Goal: Download file/media

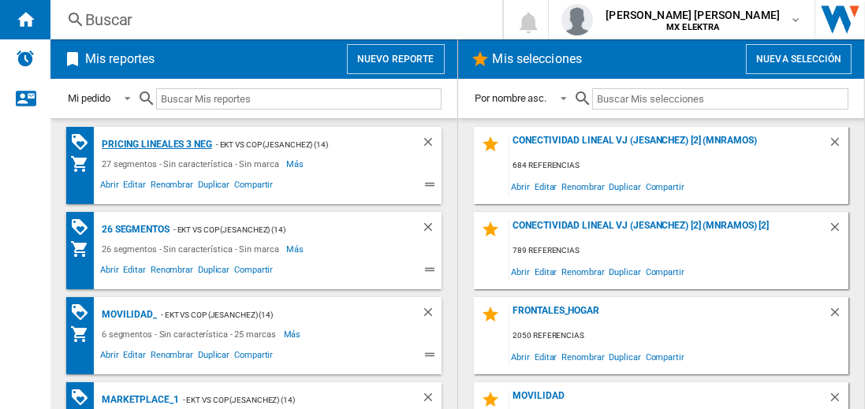
click at [156, 143] on div "Pricing lineales 3 neg" at bounding box center [155, 145] width 114 height 20
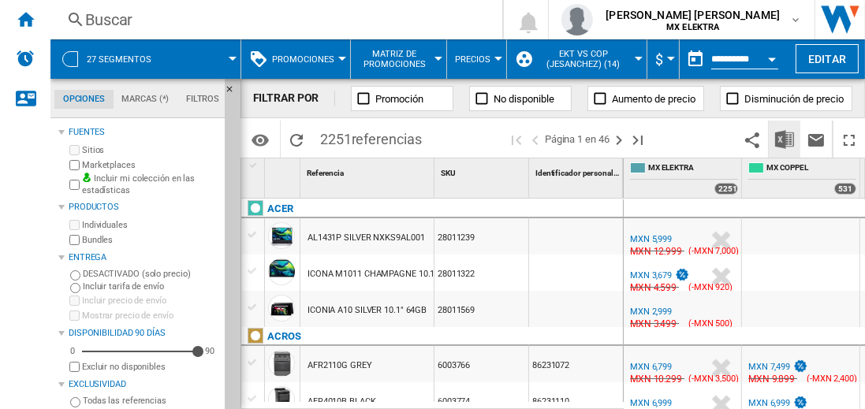
click at [785, 139] on img "Descargar en Excel" at bounding box center [784, 139] width 19 height 19
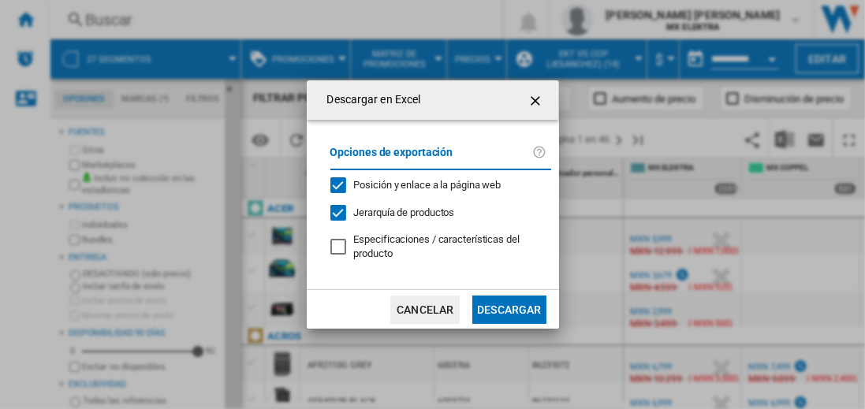
click at [508, 307] on button "Descargar" at bounding box center [508, 310] width 73 height 28
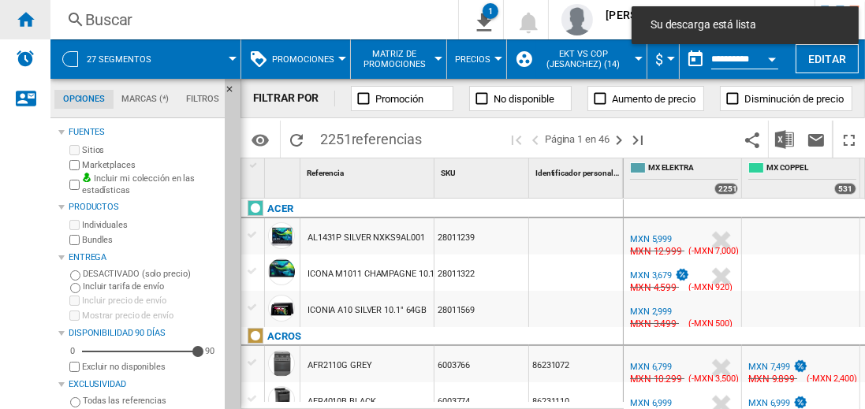
click at [25, 19] on ng-md-icon "Inicio" at bounding box center [25, 18] width 19 height 19
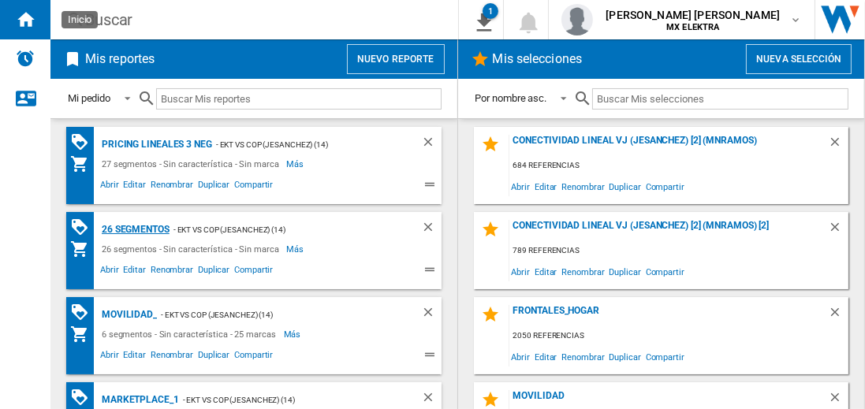
click at [136, 228] on div "26 segmentos" at bounding box center [134, 230] width 72 height 20
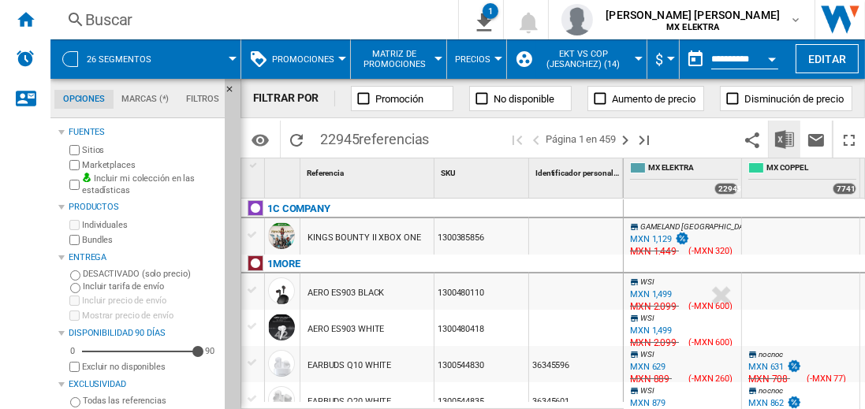
click at [785, 139] on img "Descargar en Excel" at bounding box center [784, 139] width 19 height 19
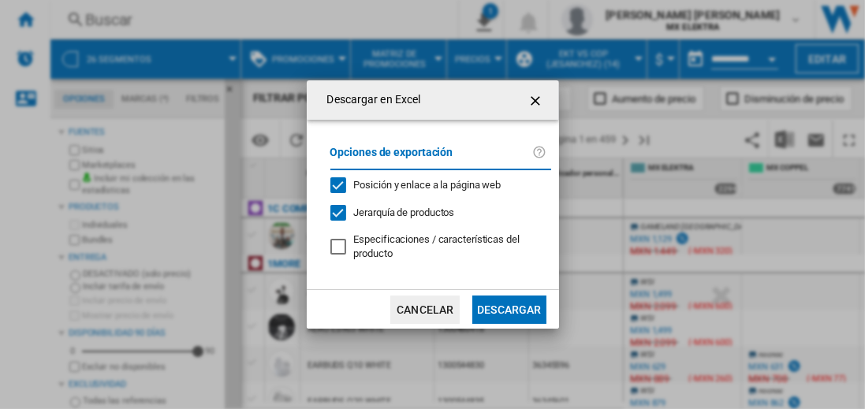
click at [508, 307] on button "Descargar" at bounding box center [508, 310] width 73 height 28
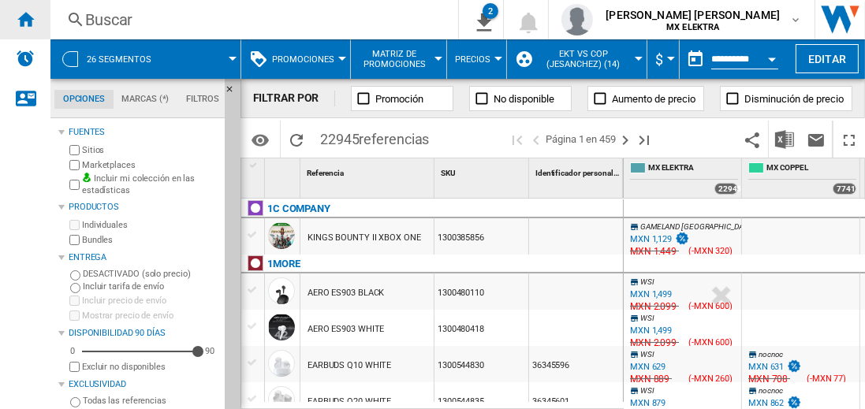
click at [25, 19] on ng-md-icon "Inicio" at bounding box center [25, 18] width 19 height 19
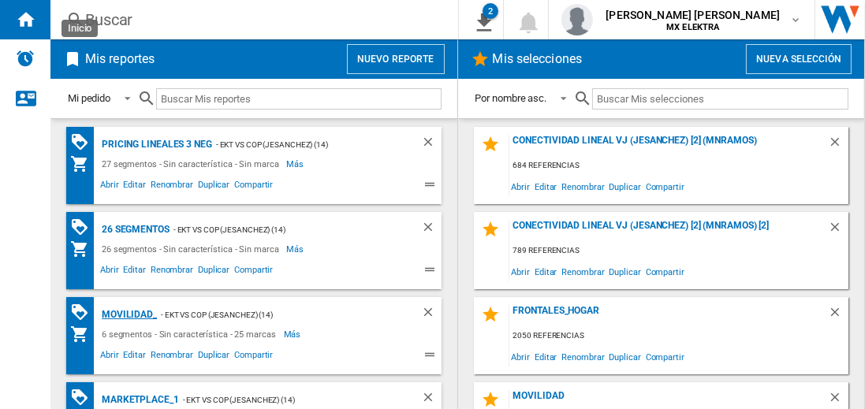
click at [126, 313] on div "MOVILIDAD_" at bounding box center [127, 315] width 59 height 20
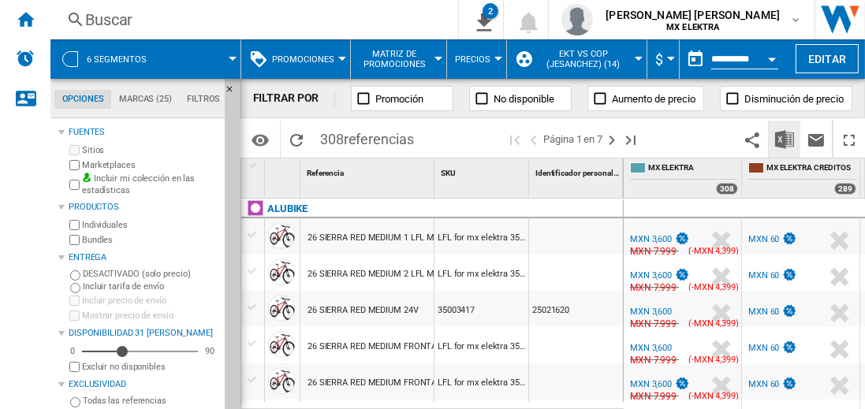
click at [785, 139] on img "Descargar en Excel" at bounding box center [784, 139] width 19 height 19
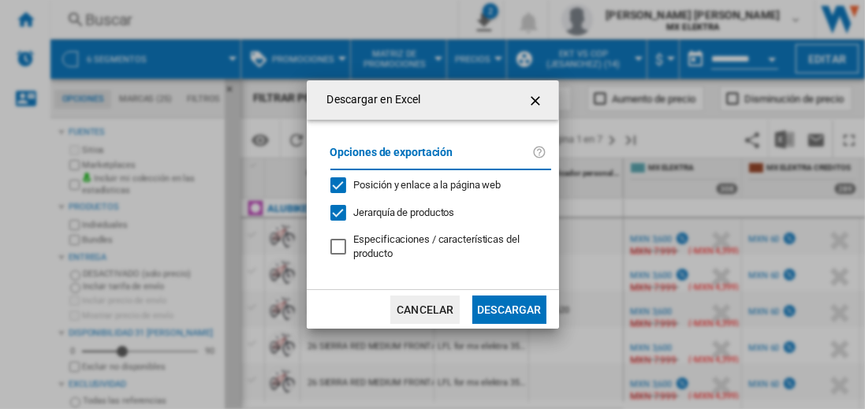
click at [508, 307] on button "Descargar" at bounding box center [508, 310] width 73 height 28
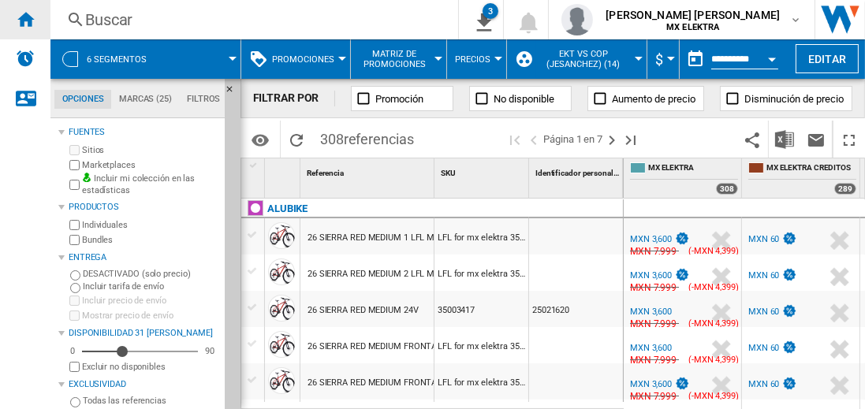
click at [25, 19] on ng-md-icon "Inicio" at bounding box center [25, 18] width 19 height 19
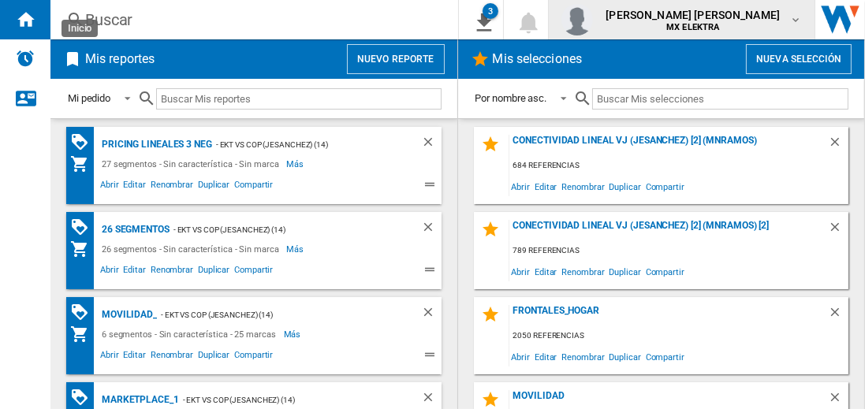
click at [708, 20] on span "[PERSON_NAME] [PERSON_NAME]" at bounding box center [692, 15] width 174 height 16
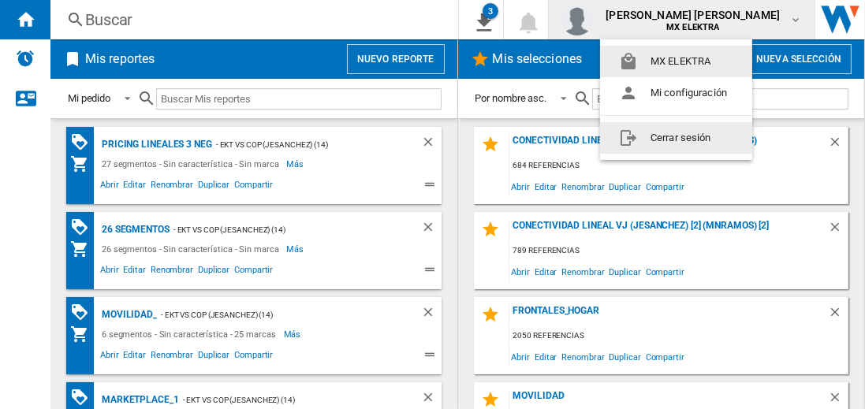
click at [675, 137] on button "Cerrar sesión" at bounding box center [676, 138] width 152 height 32
